Goal: Task Accomplishment & Management: Complete application form

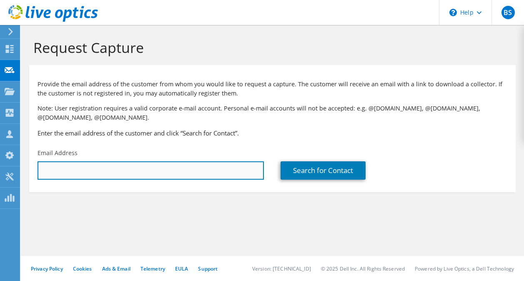
click at [121, 163] on input "text" at bounding box center [151, 170] width 226 height 18
type input "Victor.Coyle@BeasleyAllen.com"
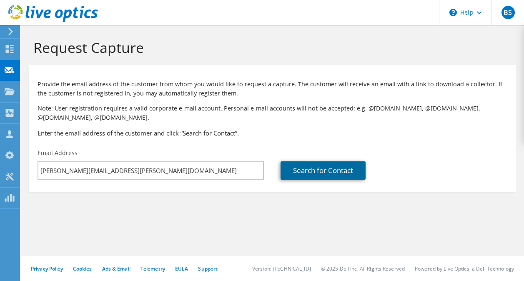
click at [300, 171] on link "Search for Contact" at bounding box center [323, 170] width 85 height 18
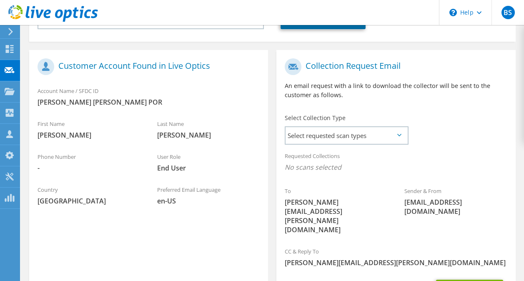
scroll to position [157, 0]
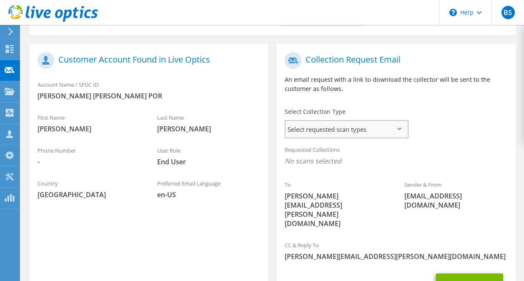
click at [400, 127] on span "Select requested scan types" at bounding box center [347, 129] width 122 height 17
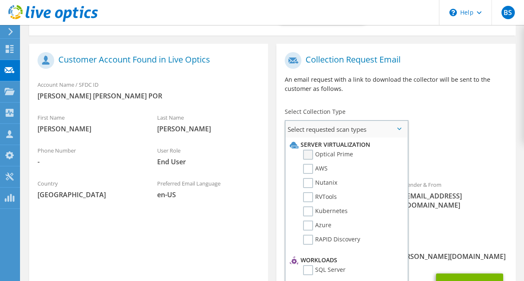
click at [312, 151] on label "Optical Prime" at bounding box center [328, 155] width 50 height 10
click at [0, 0] on input "Optical Prime" at bounding box center [0, 0] width 0 height 0
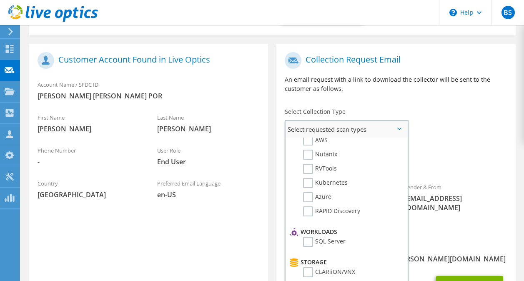
scroll to position [0, 0]
